Goal: Check status

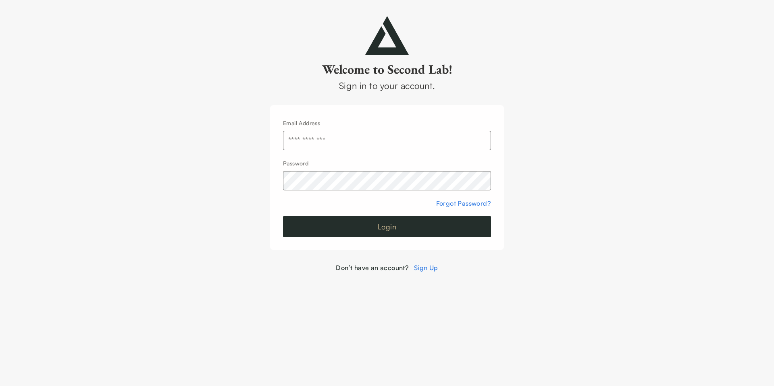
type input "**********"
click at [317, 236] on button "Login" at bounding box center [387, 226] width 208 height 21
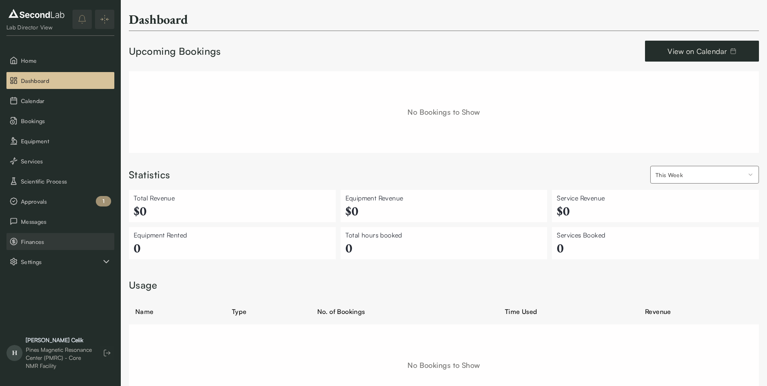
click at [73, 244] on span "Finances" at bounding box center [66, 242] width 90 height 8
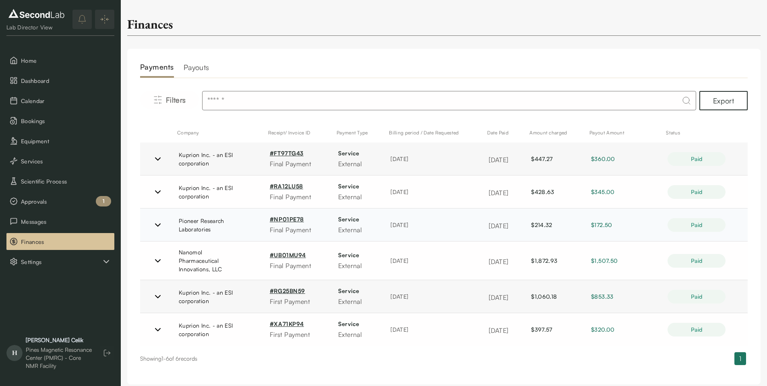
scroll to position [5, 0]
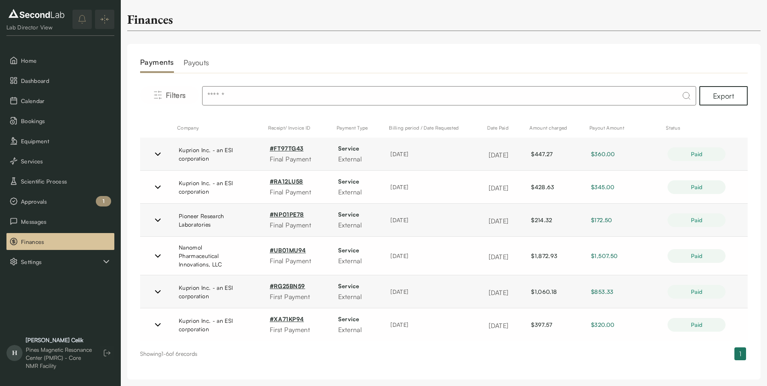
click at [203, 66] on h2 "Payouts" at bounding box center [197, 65] width 26 height 16
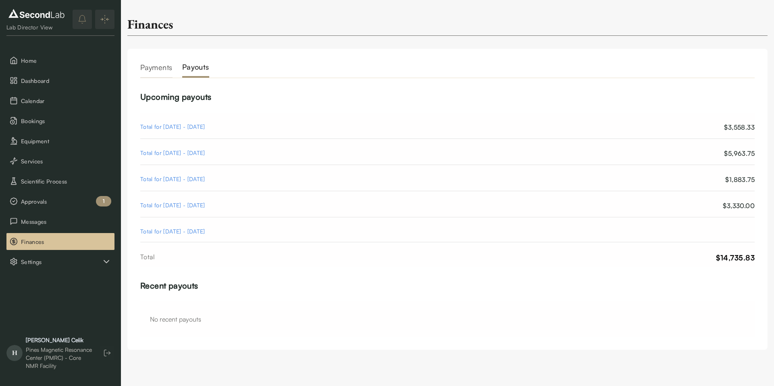
click at [367, 294] on div "Recent payouts No recent payouts" at bounding box center [447, 308] width 614 height 57
